Goal: Transaction & Acquisition: Download file/media

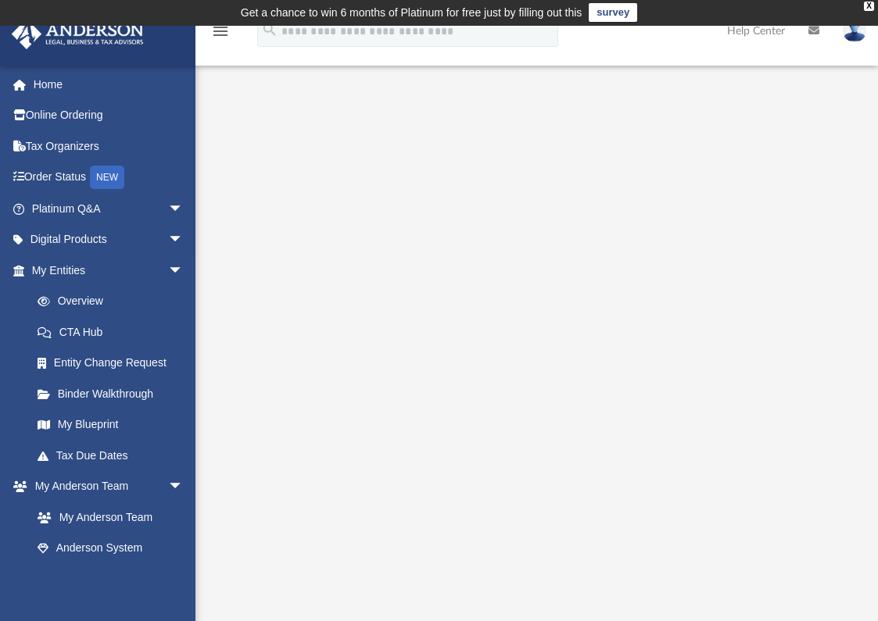
scroll to position [1, 0]
click at [86, 162] on link "Tax Organizers" at bounding box center [109, 146] width 196 height 31
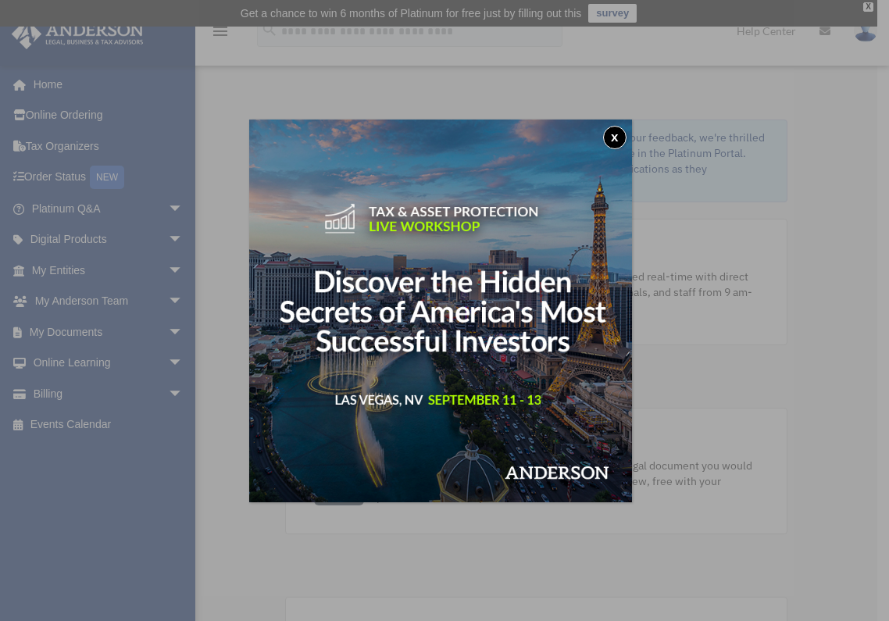
click at [622, 133] on button "x" at bounding box center [614, 137] width 23 height 23
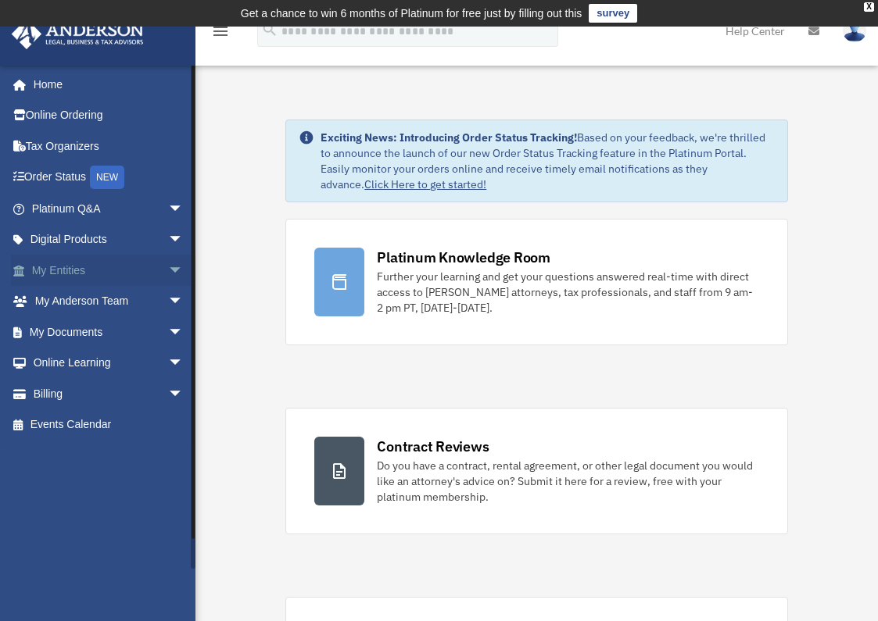
click at [168, 287] on span "arrow_drop_down" at bounding box center [183, 271] width 31 height 32
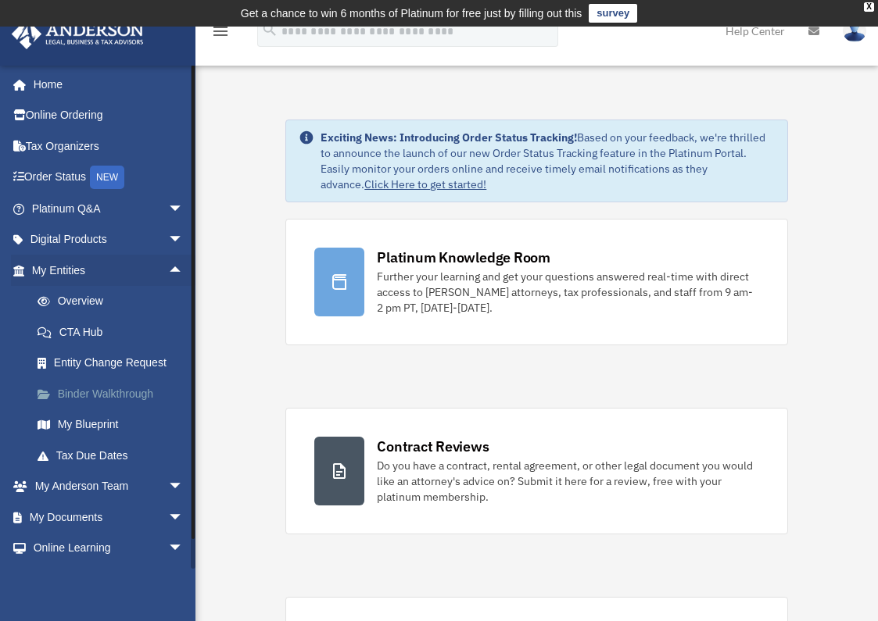
click at [94, 409] on link "Binder Walkthrough" at bounding box center [114, 393] width 185 height 31
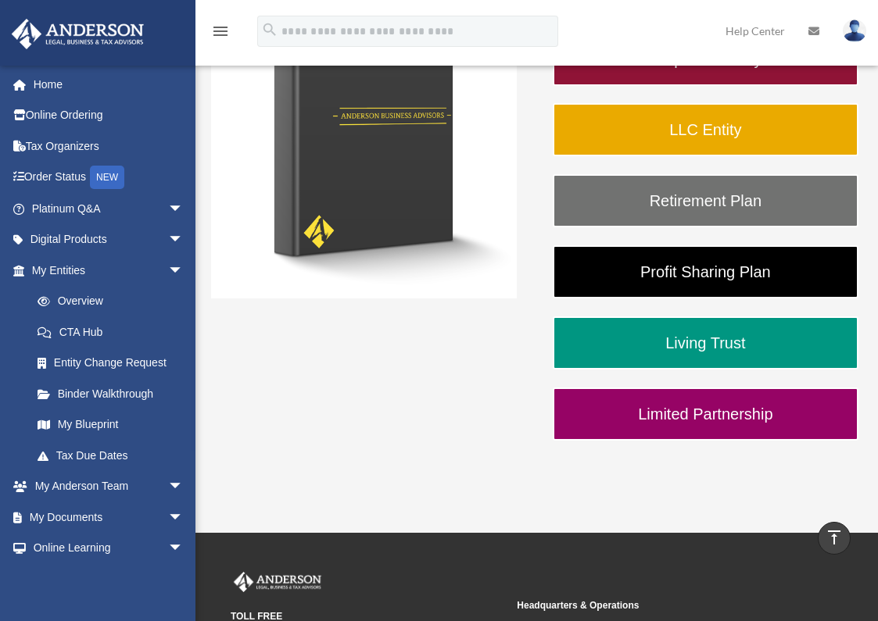
scroll to position [303, 0]
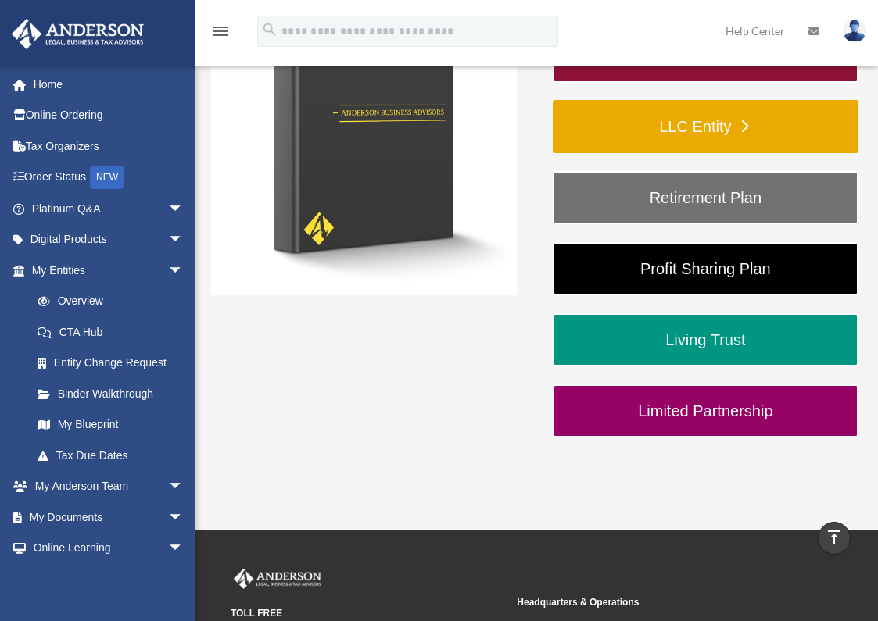
click at [792, 153] on link "LLC Entity" at bounding box center [705, 126] width 306 height 53
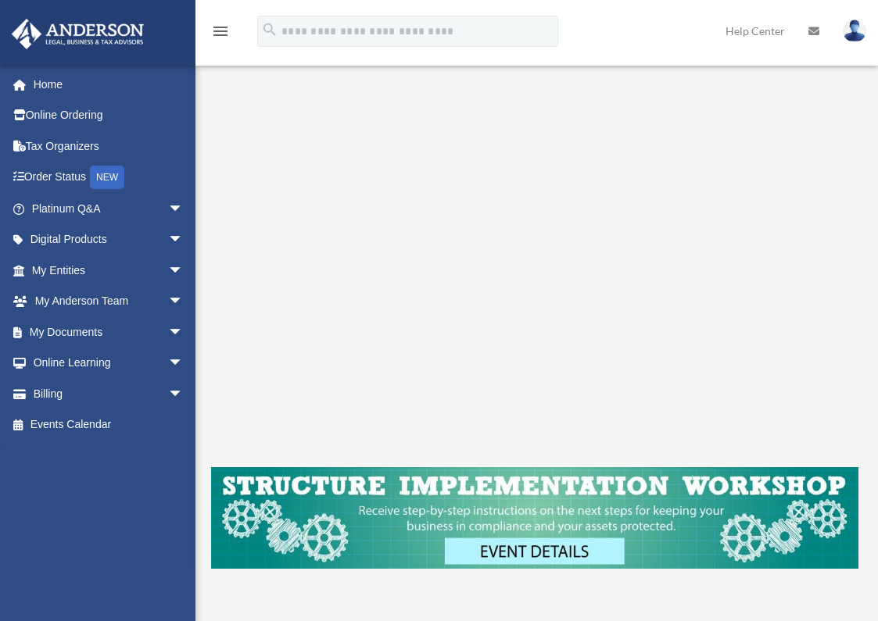
scroll to position [152, 0]
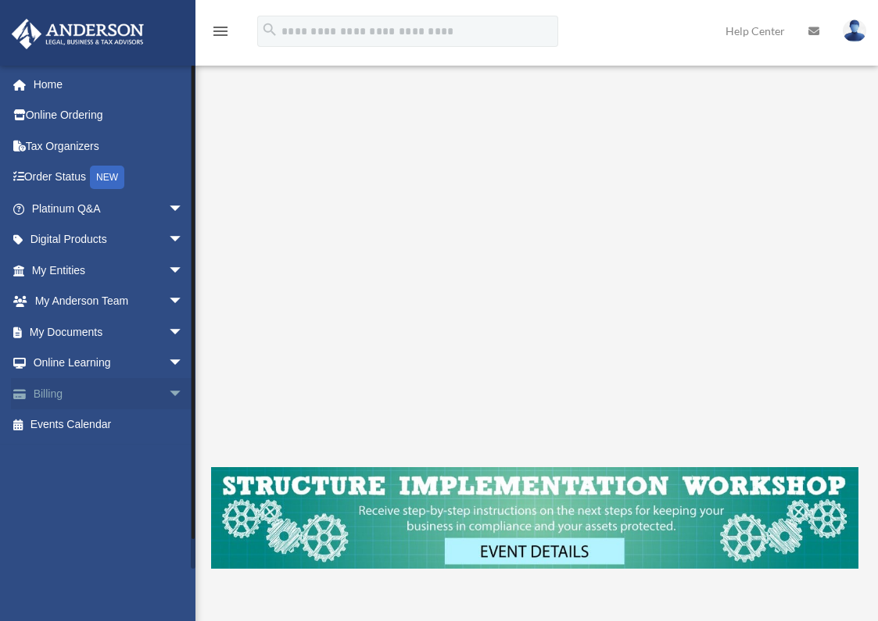
click at [168, 410] on span "arrow_drop_down" at bounding box center [183, 394] width 31 height 32
click at [168, 410] on span "arrow_drop_up" at bounding box center [183, 394] width 31 height 32
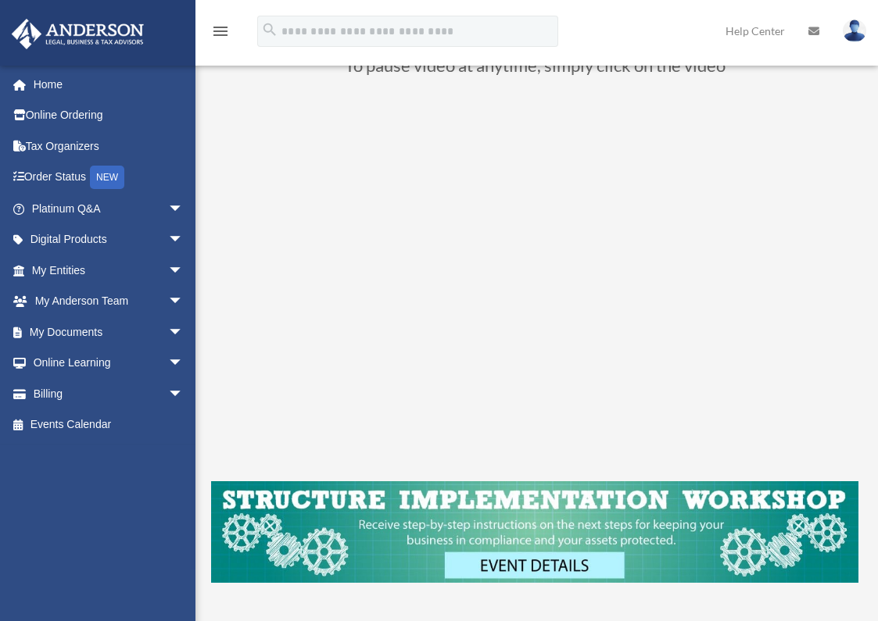
scroll to position [134, 0]
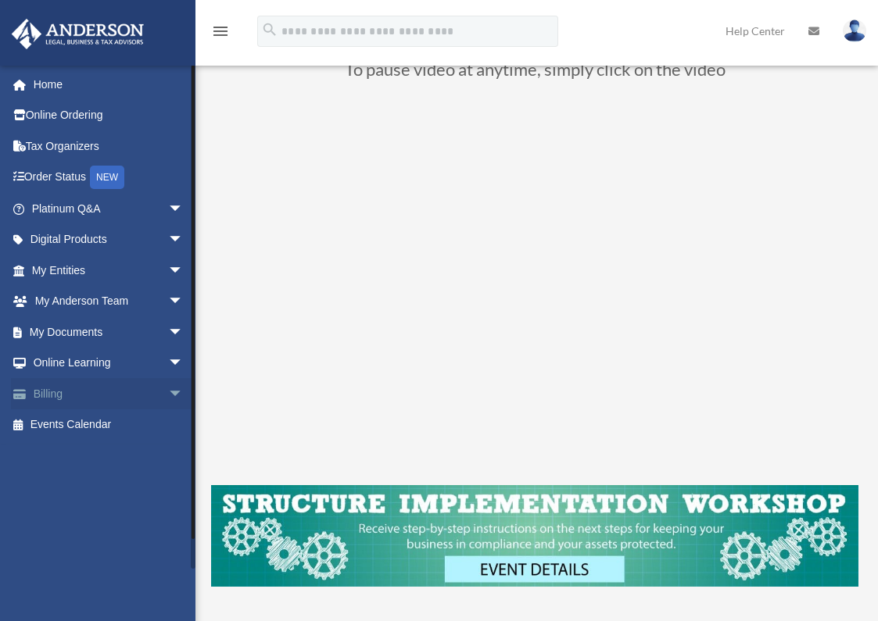
click at [63, 409] on link "Billing arrow_drop_down" at bounding box center [109, 393] width 196 height 31
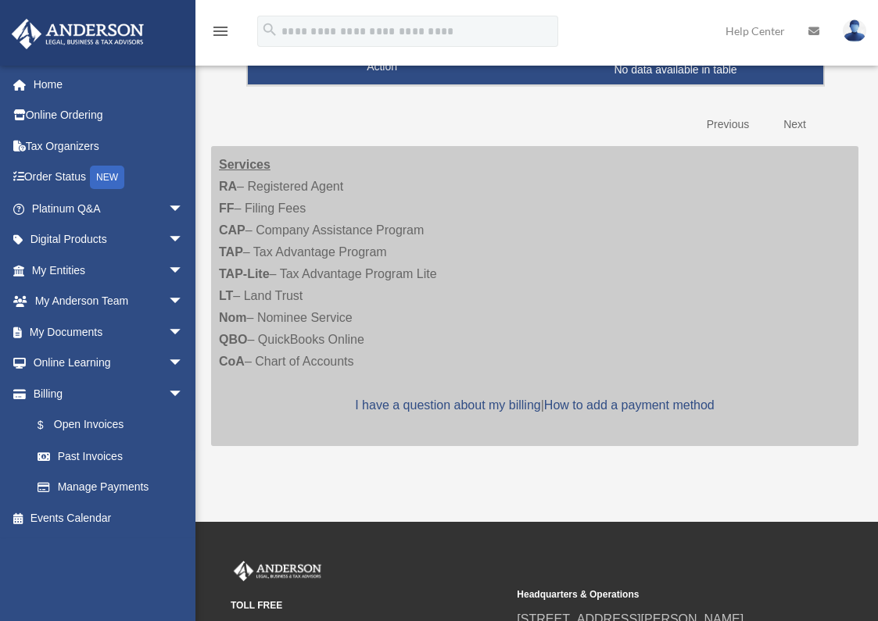
scroll to position [239, 0]
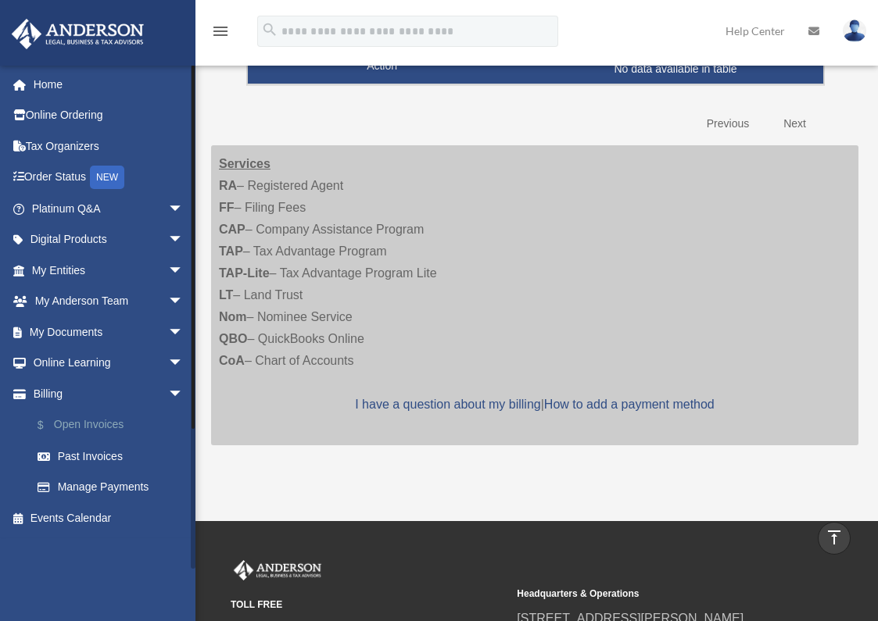
click at [136, 442] on link "$ Open Invoices" at bounding box center [114, 425] width 185 height 32
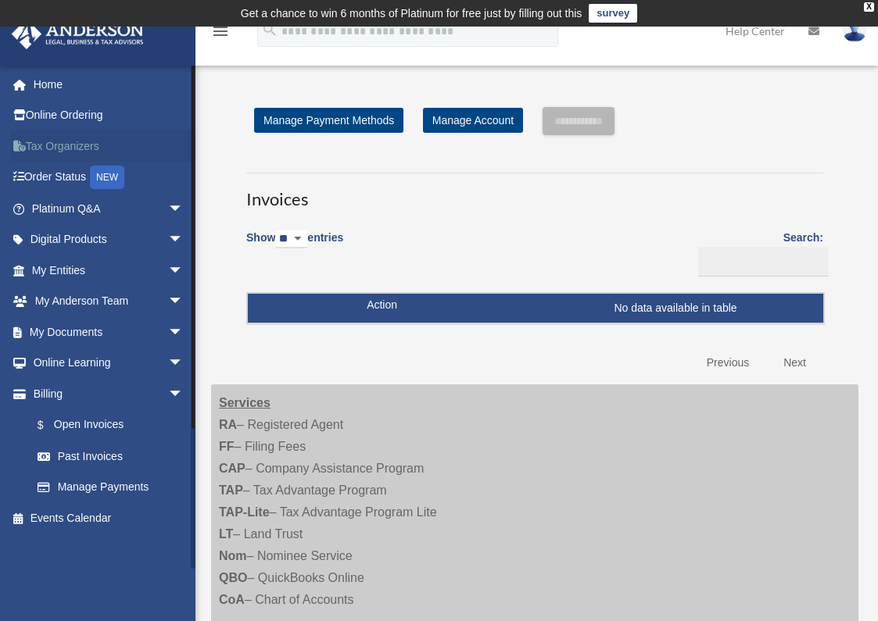
click at [84, 162] on link "Tax Organizers" at bounding box center [109, 146] width 196 height 31
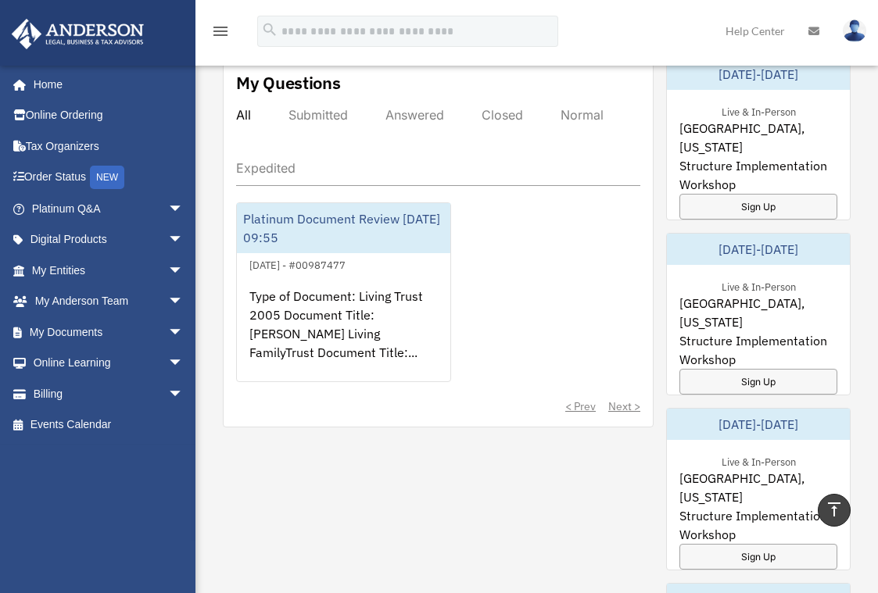
scroll to position [945, 0]
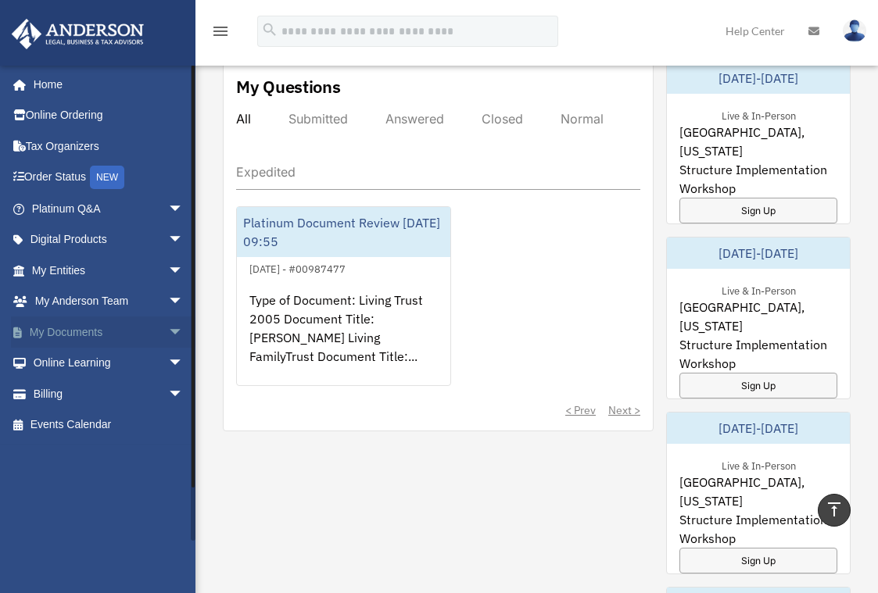
click at [91, 348] on link "My Documents arrow_drop_down" at bounding box center [109, 331] width 196 height 31
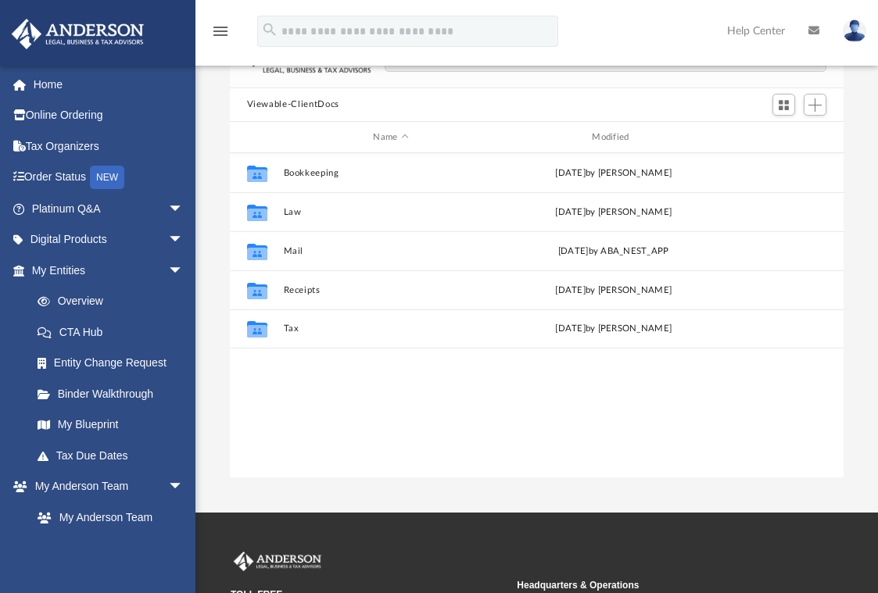
scroll to position [131, 0]
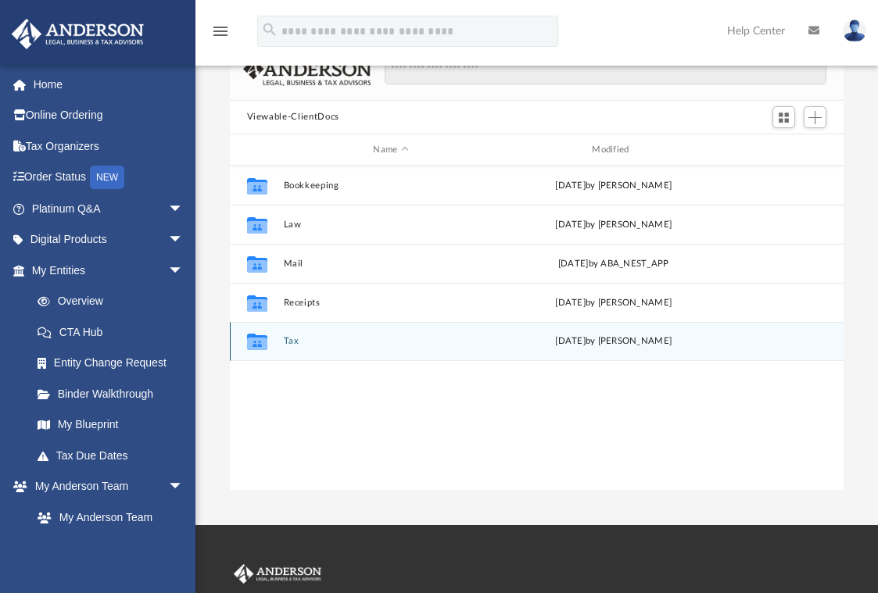
click at [326, 347] on button "Tax" at bounding box center [391, 342] width 216 height 10
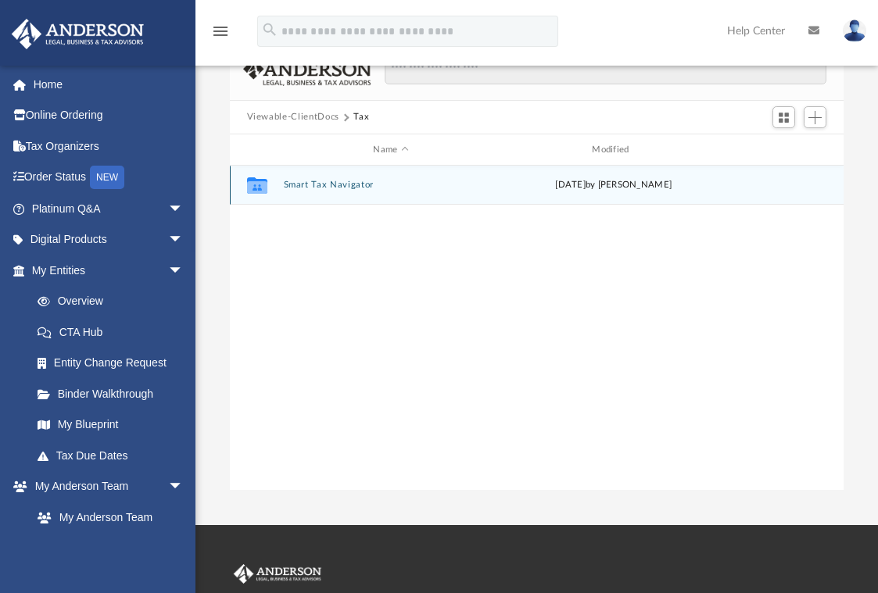
click at [356, 191] on button "Smart Tax Navigator" at bounding box center [391, 186] width 216 height 10
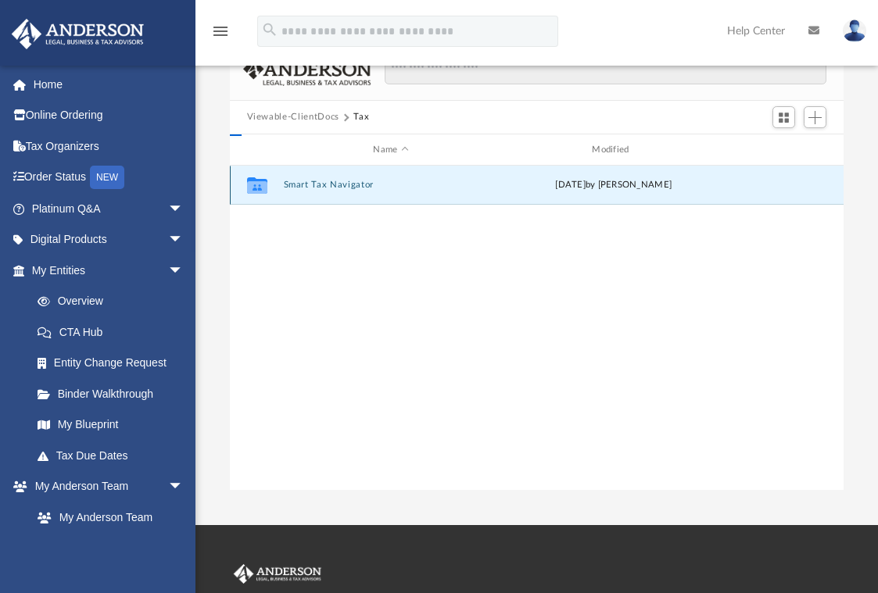
click at [356, 191] on button "Smart Tax Navigator" at bounding box center [391, 186] width 216 height 10
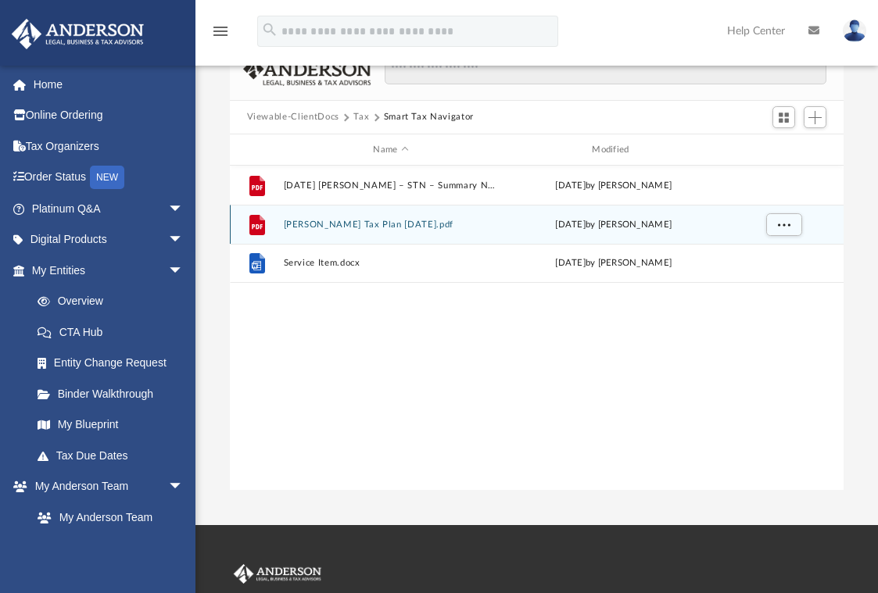
click at [363, 230] on button "[PERSON_NAME] Tax Plan [DATE].pdf" at bounding box center [391, 225] width 216 height 10
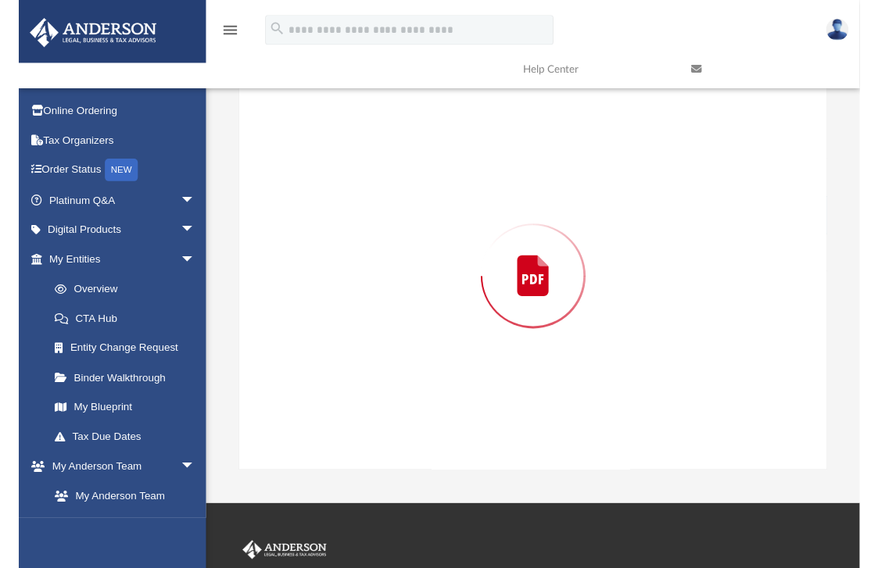
scroll to position [195, 0]
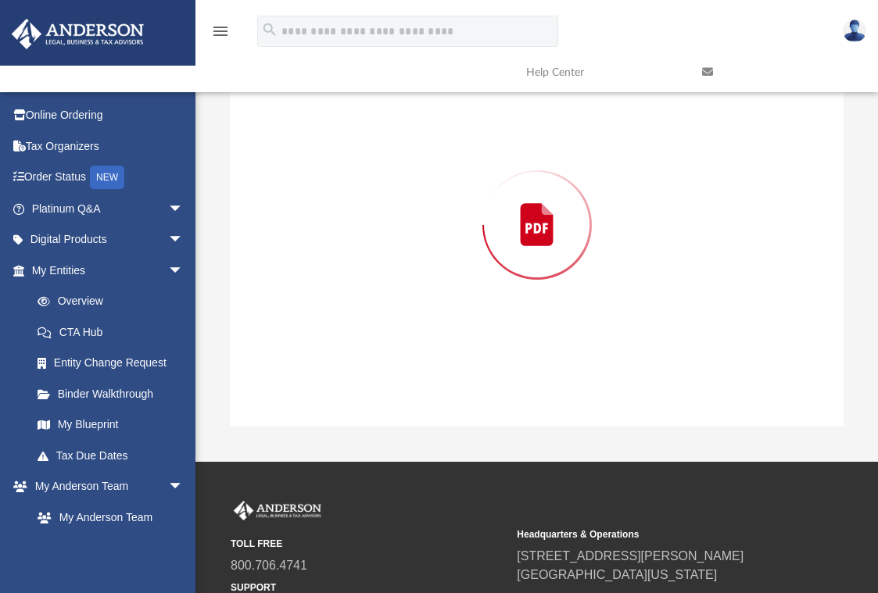
click at [363, 286] on div "Preview" at bounding box center [537, 224] width 614 height 403
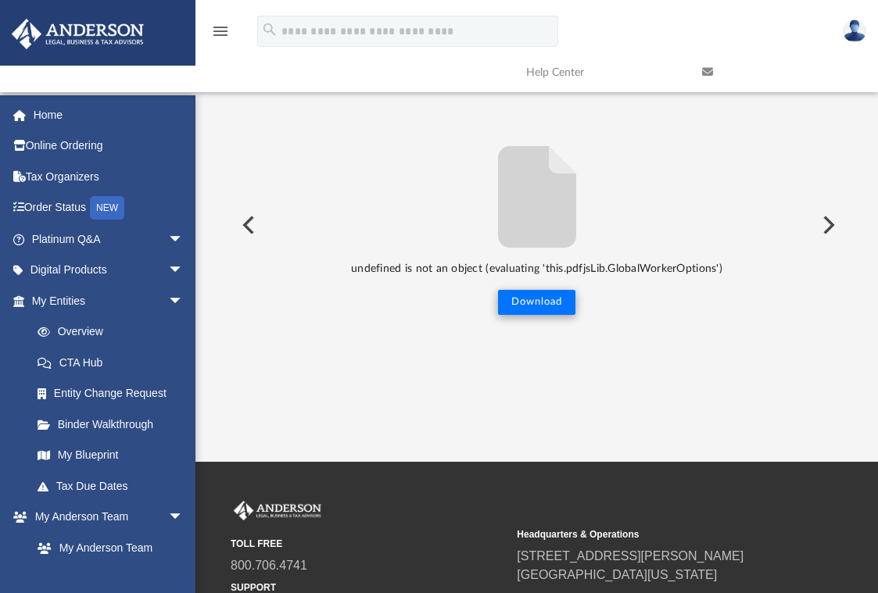
click at [540, 315] on button "Download" at bounding box center [536, 302] width 77 height 25
click at [538, 315] on button "Download" at bounding box center [536, 302] width 77 height 25
click at [824, 247] on button "Preview" at bounding box center [827, 225] width 34 height 44
click at [252, 247] on button "Preview" at bounding box center [247, 225] width 34 height 44
